Goal: Download file/media

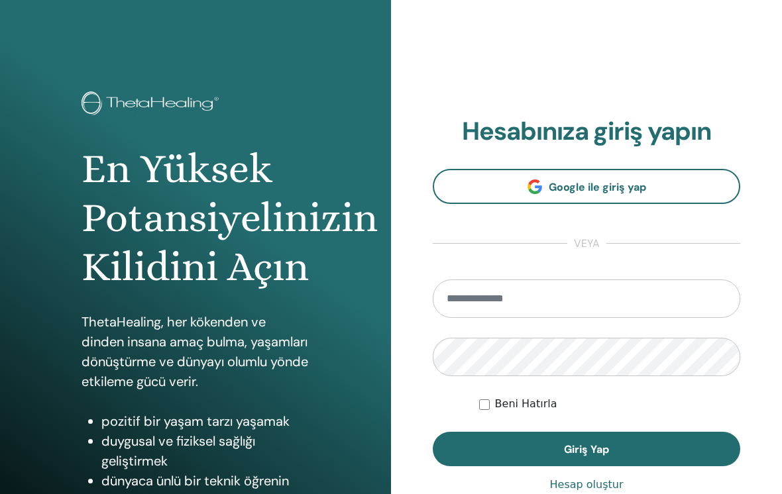
scroll to position [171, 0]
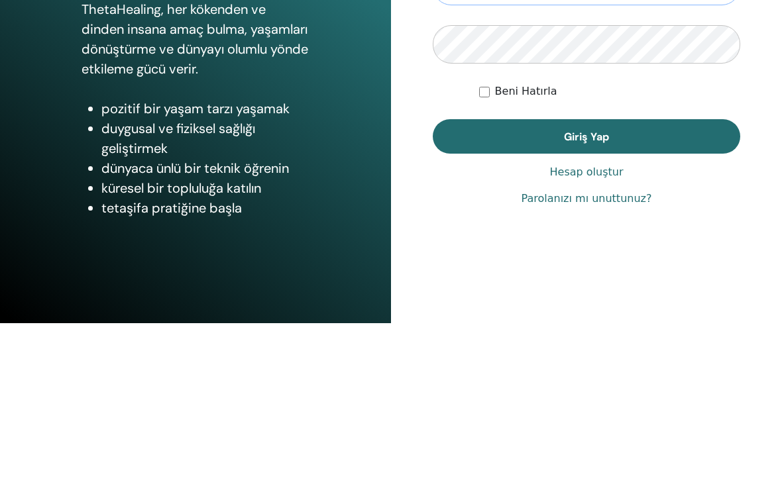
type input "**********"
click at [586, 290] on button "Giriş Yap" at bounding box center [586, 307] width 307 height 34
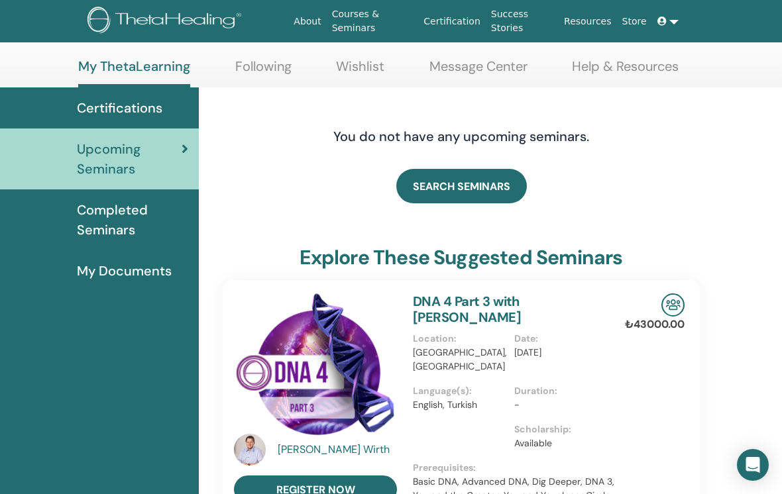
scroll to position [56, 0]
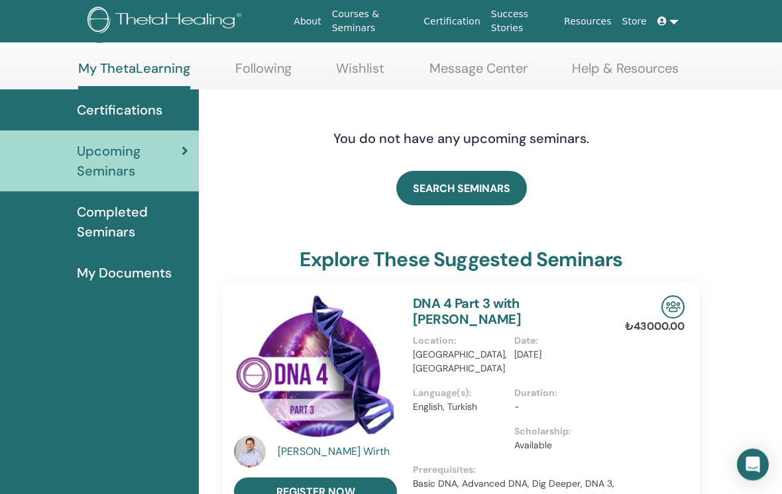
click at [99, 215] on span "Completed Seminars" at bounding box center [132, 223] width 111 height 40
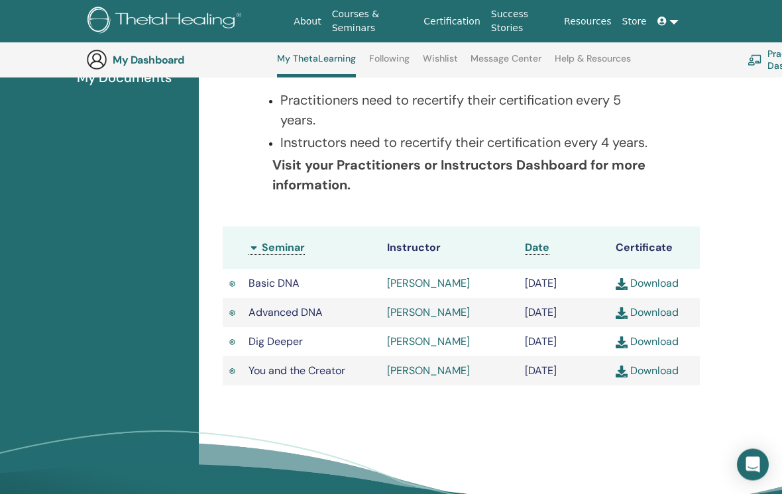
scroll to position [288, 0]
click at [643, 348] on link "Download" at bounding box center [647, 341] width 63 height 14
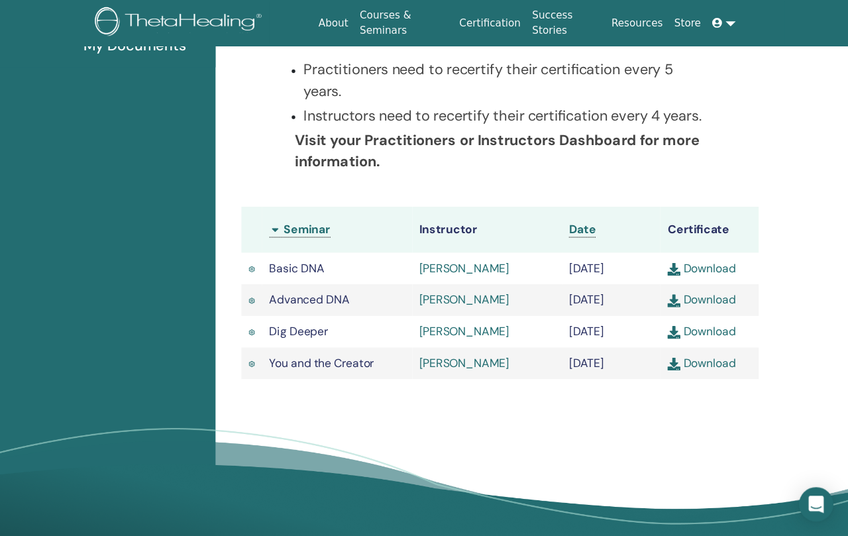
scroll to position [283, 0]
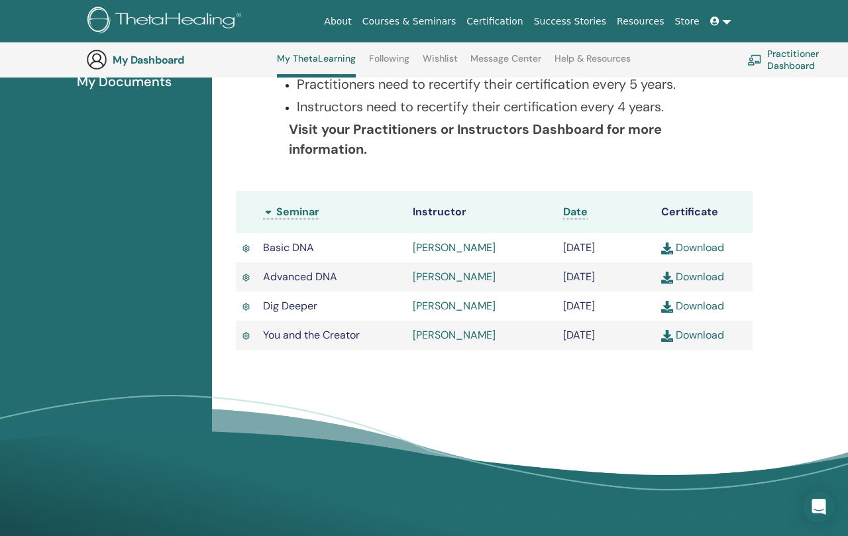
click at [700, 284] on link "Download" at bounding box center [692, 277] width 63 height 14
click at [695, 342] on link "Download" at bounding box center [692, 335] width 63 height 14
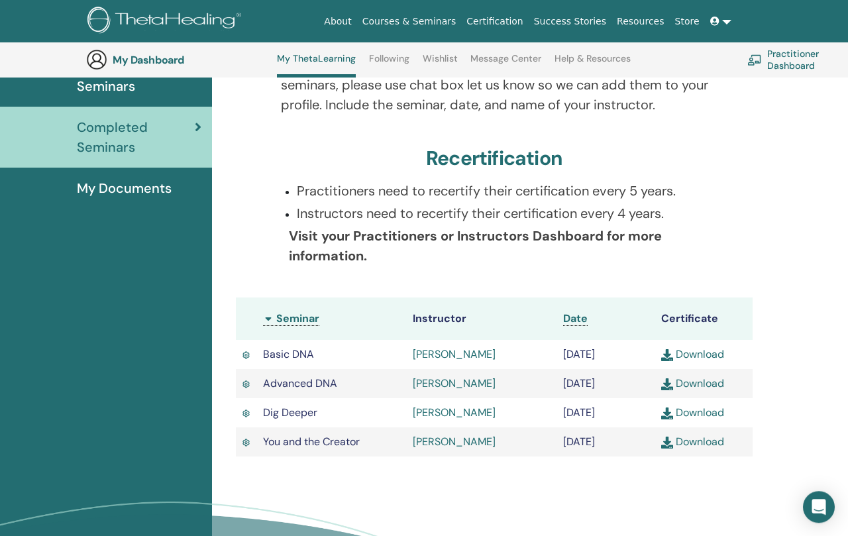
scroll to position [174, 0]
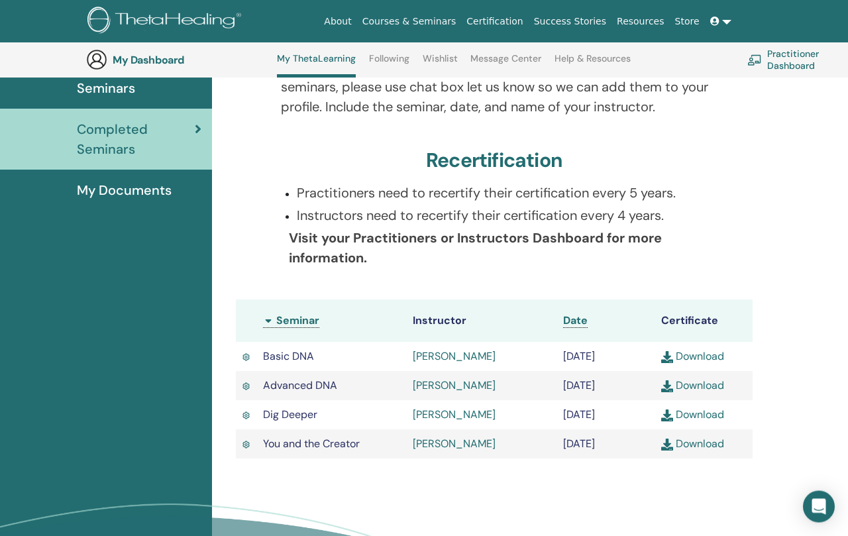
click at [116, 199] on link "My Documents" at bounding box center [106, 190] width 212 height 41
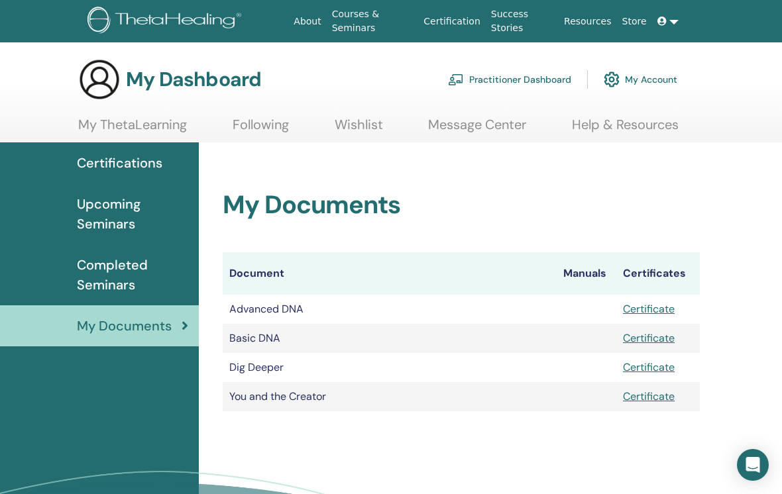
click at [105, 124] on link "My ThetaLearning" at bounding box center [132, 130] width 109 height 26
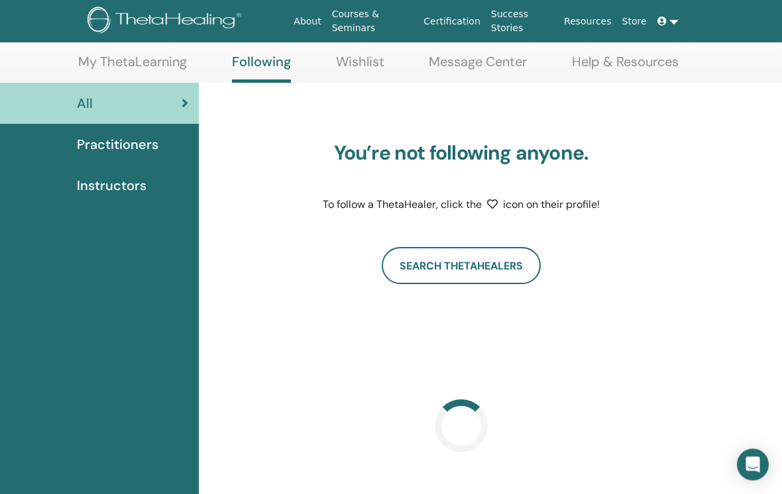
scroll to position [63, 0]
click at [502, 266] on link "Search ThetaHealers" at bounding box center [461, 265] width 159 height 37
